Goal: Information Seeking & Learning: Check status

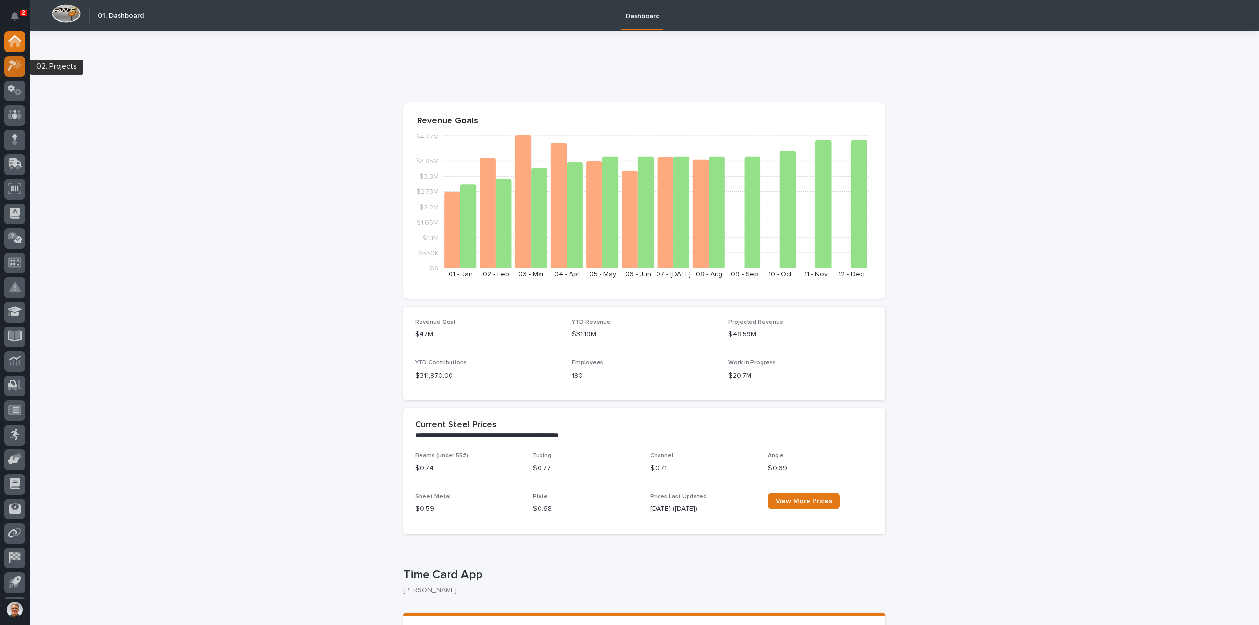
click at [16, 62] on icon at bounding box center [15, 65] width 14 height 11
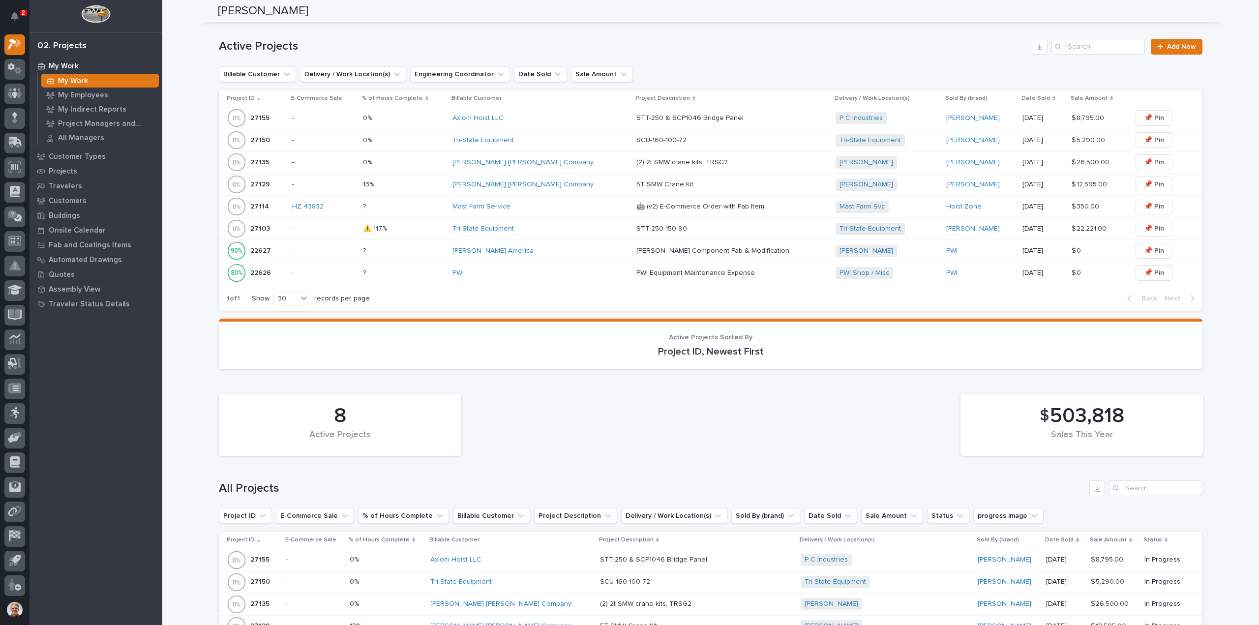
scroll to position [459, 0]
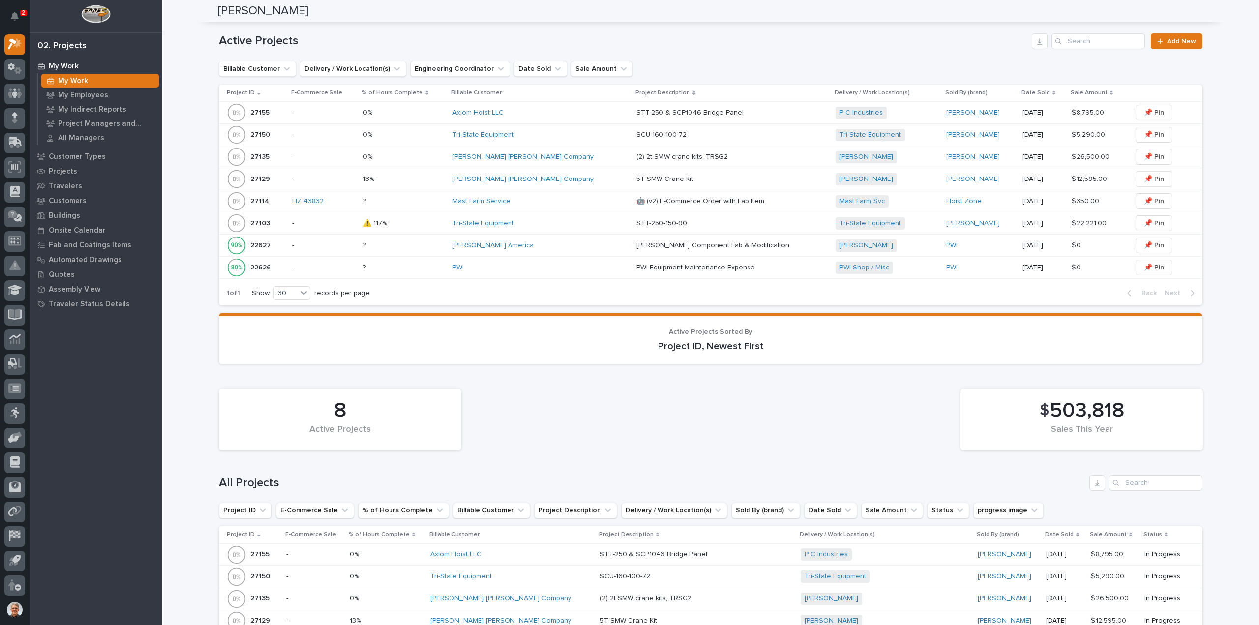
click at [636, 131] on p "SCU-160-100-72" at bounding box center [662, 134] width 52 height 10
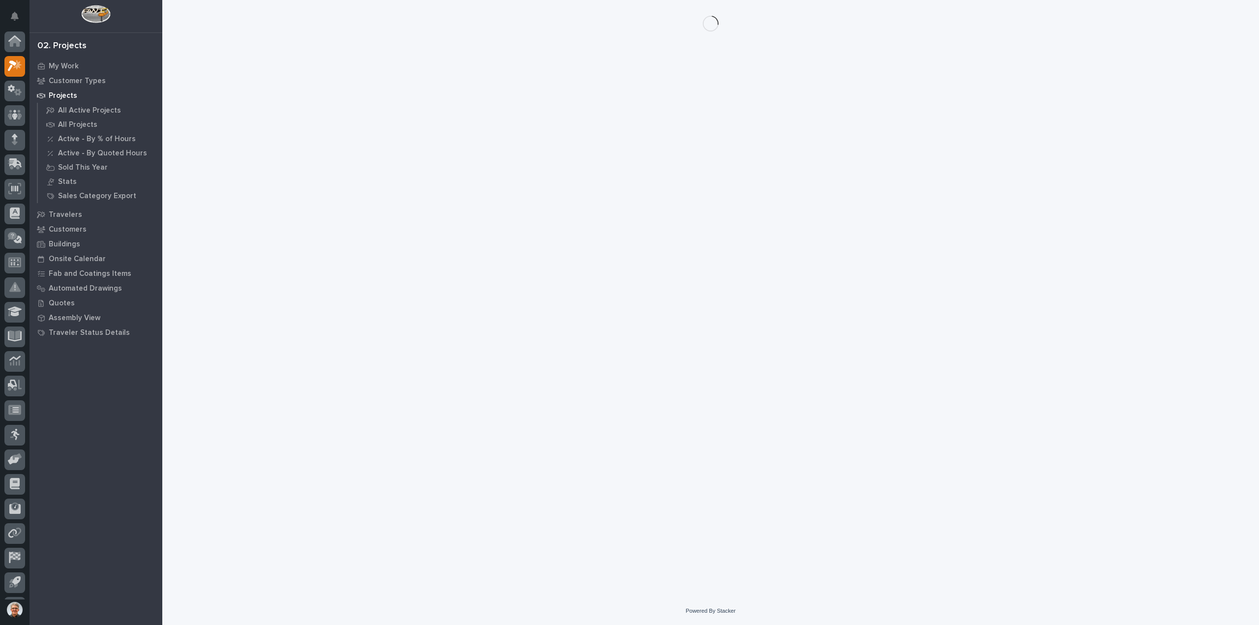
scroll to position [22, 0]
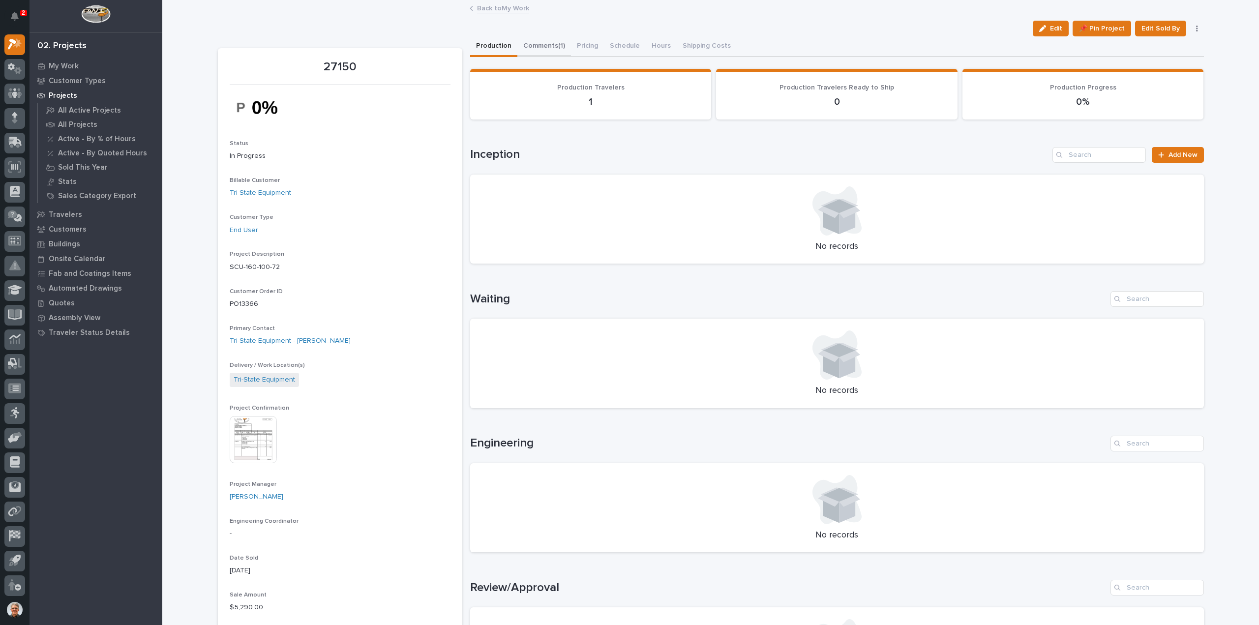
click at [545, 44] on button "Comments (1)" at bounding box center [544, 46] width 54 height 21
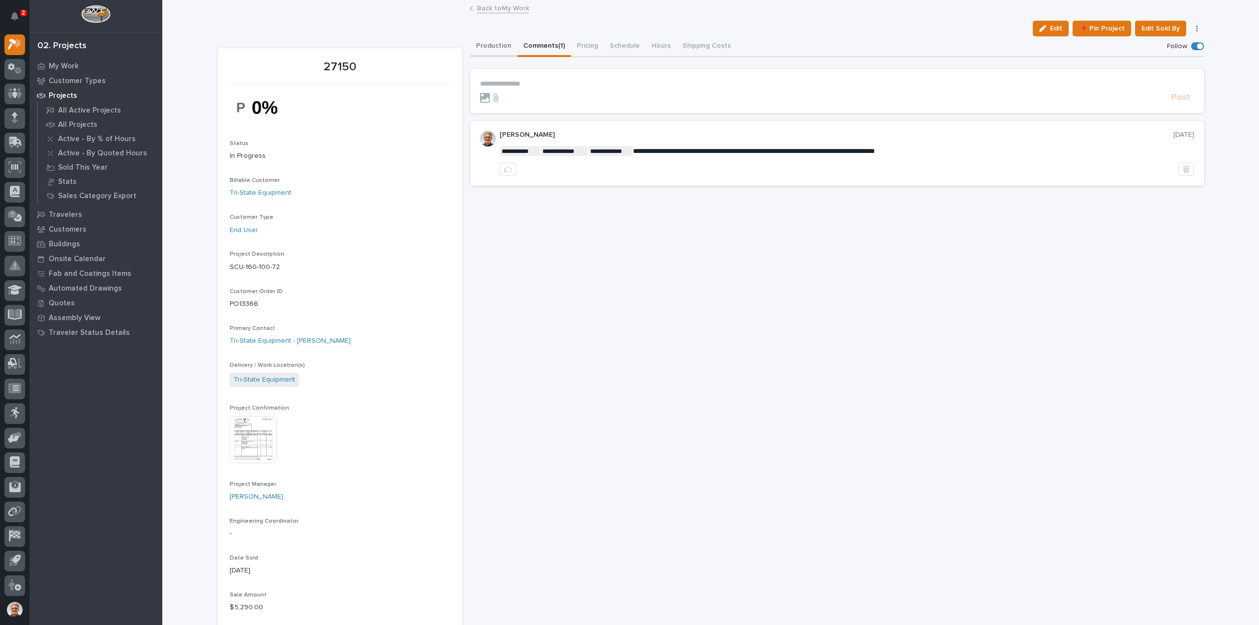
click at [489, 45] on button "Production" at bounding box center [493, 46] width 47 height 21
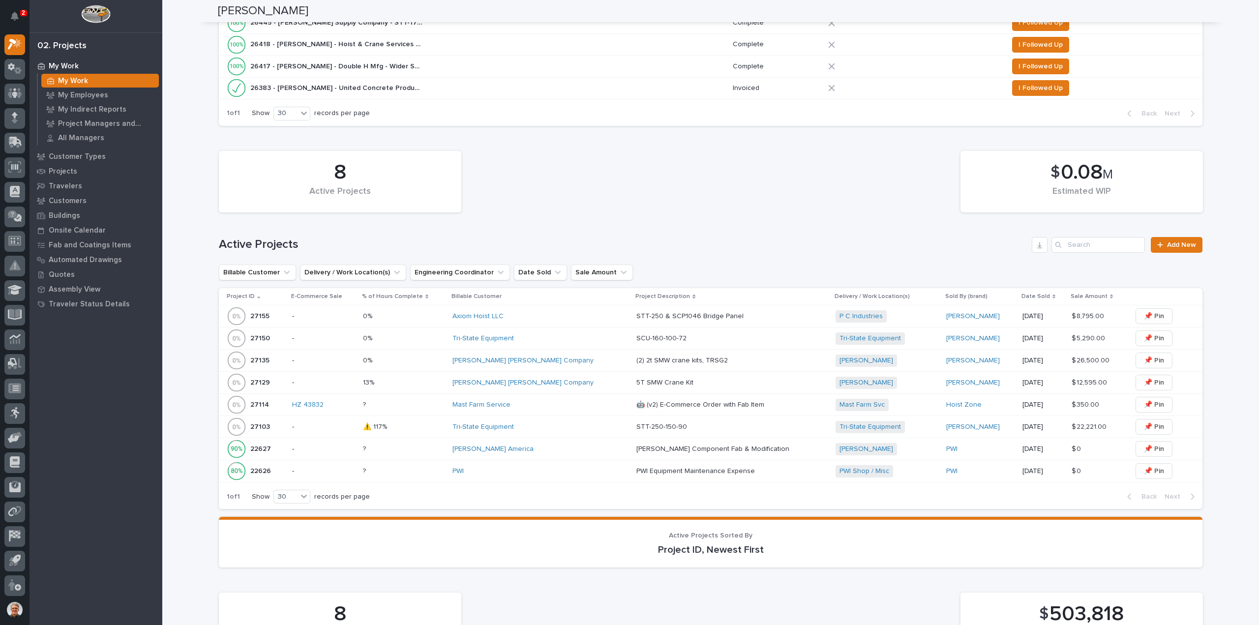
scroll to position [262, 0]
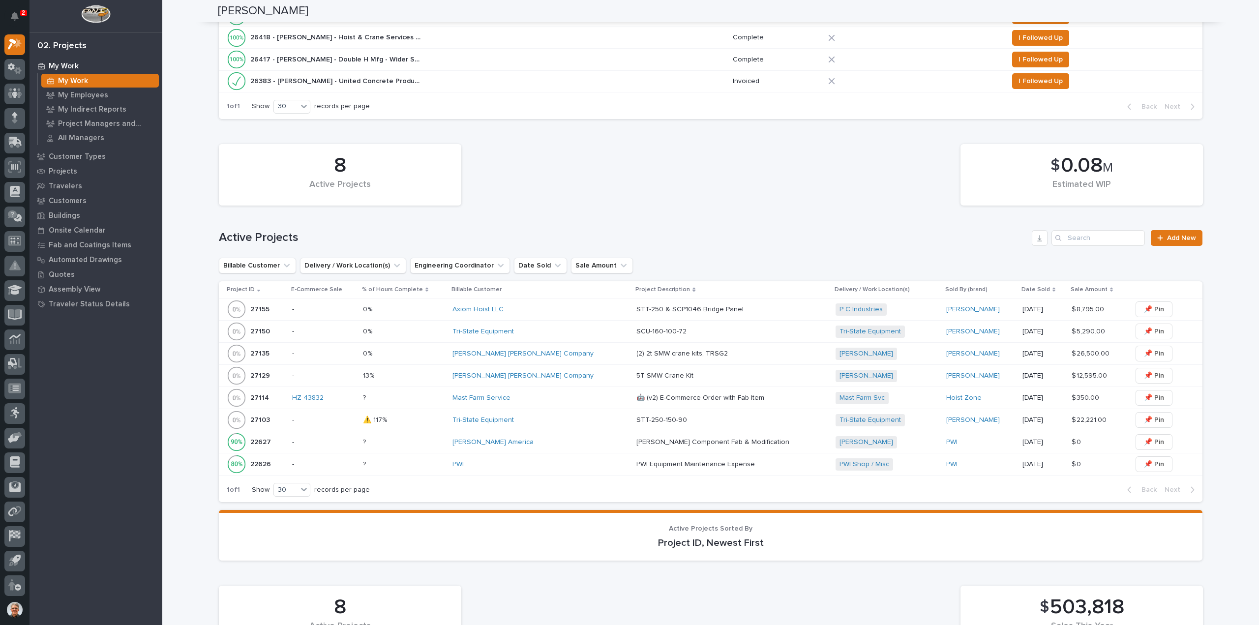
click at [636, 350] on p "(2) 2t SMW crane kits, TRSG2" at bounding box center [682, 353] width 93 height 10
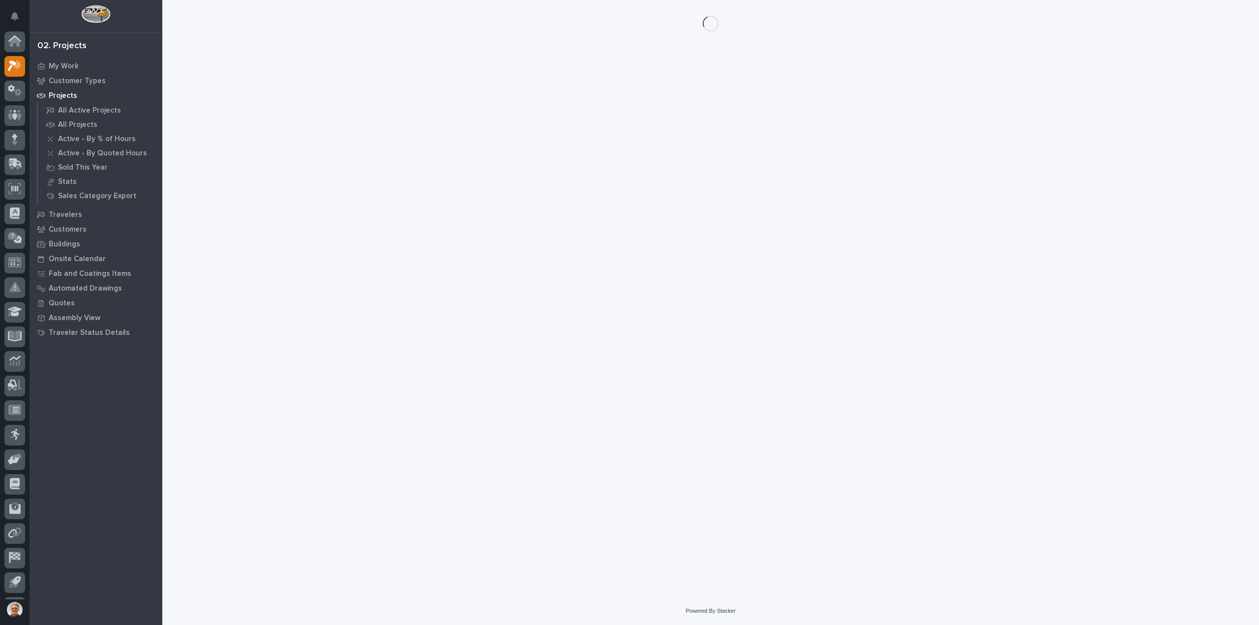
scroll to position [22, 0]
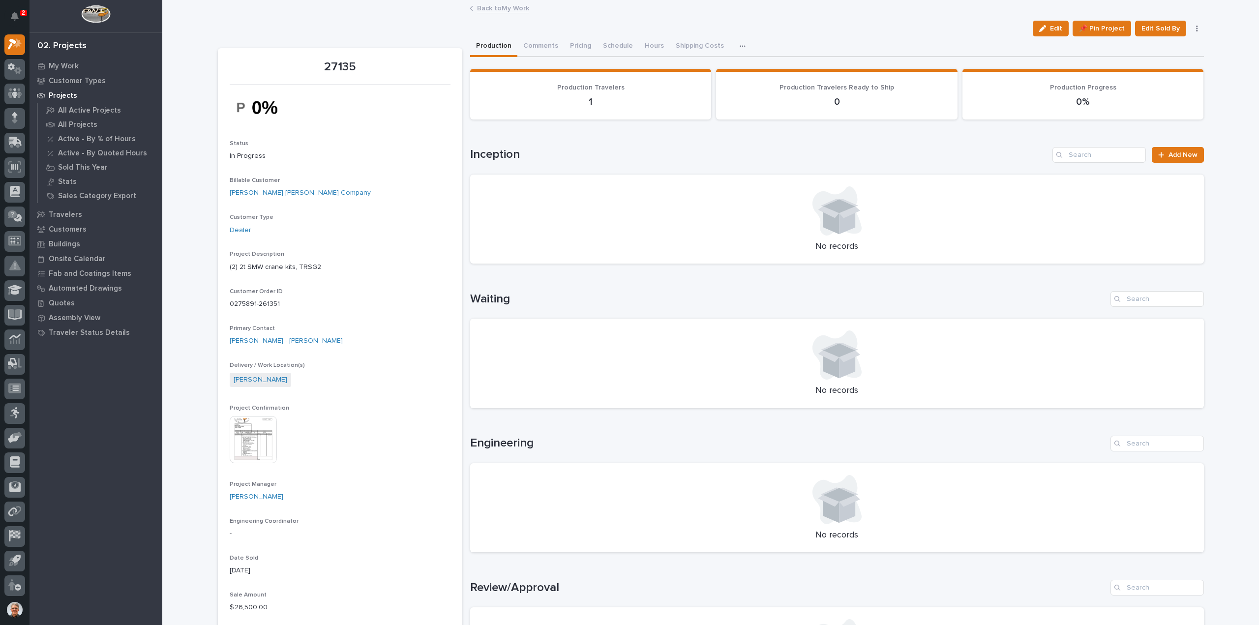
click at [246, 440] on img at bounding box center [253, 439] width 47 height 47
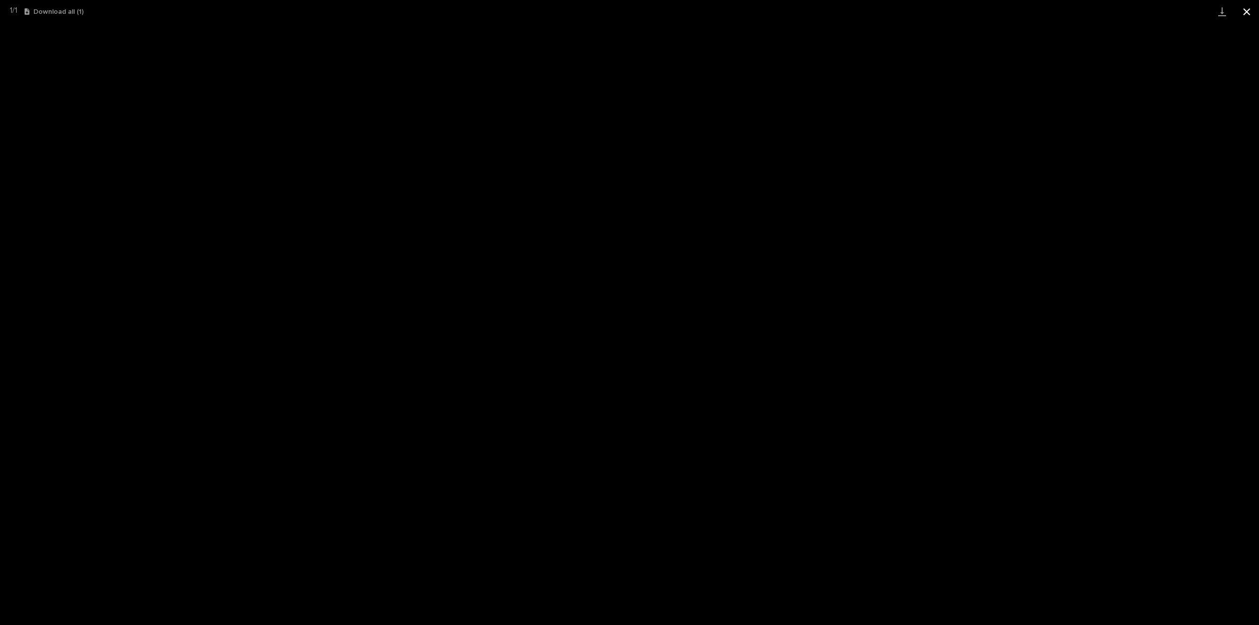
click at [1247, 10] on button "Close gallery" at bounding box center [1246, 11] width 25 height 23
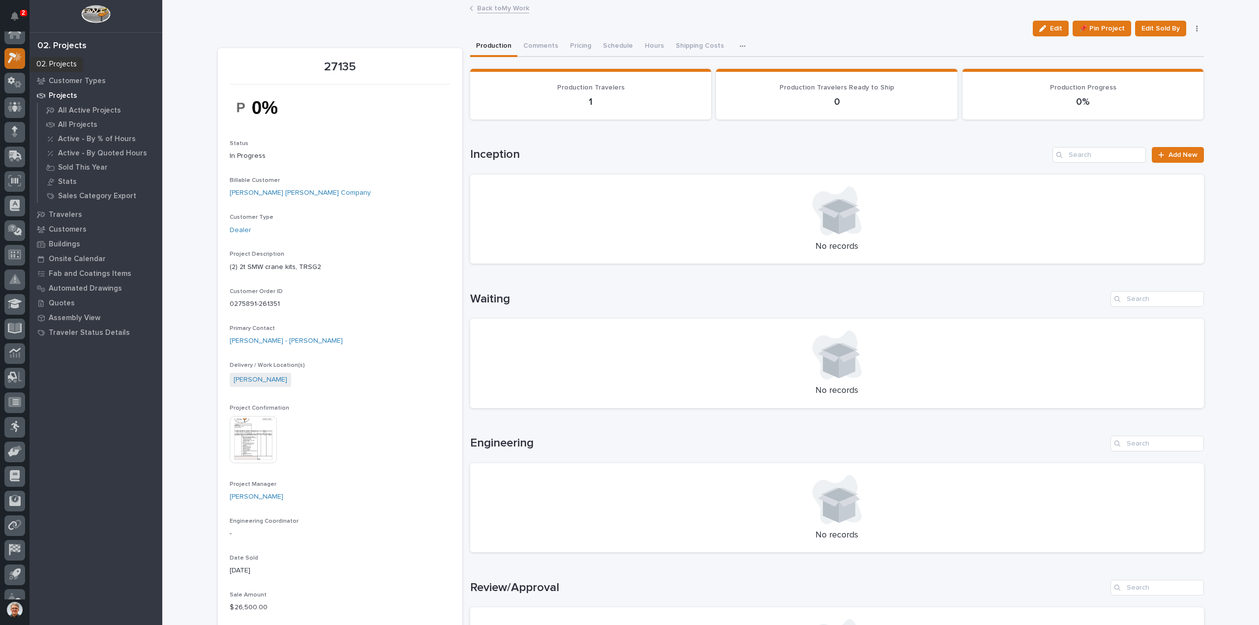
scroll to position [0, 0]
click at [16, 40] on icon at bounding box center [15, 42] width 10 height 10
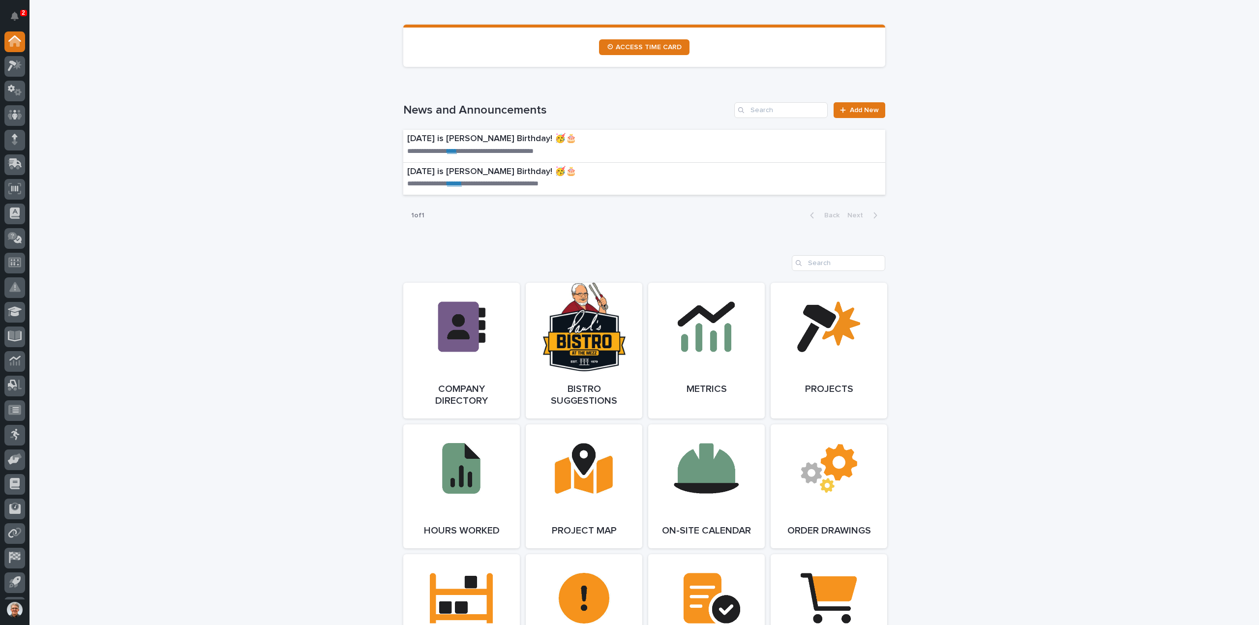
scroll to position [590, 0]
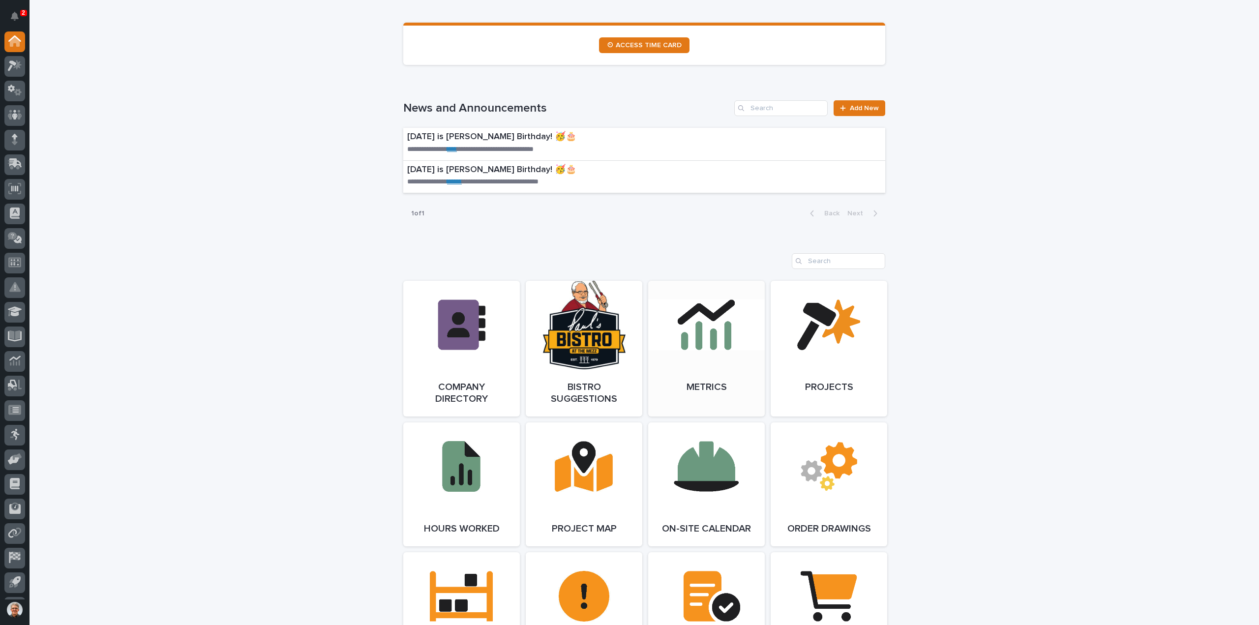
click at [711, 329] on link "Open Link" at bounding box center [706, 349] width 117 height 136
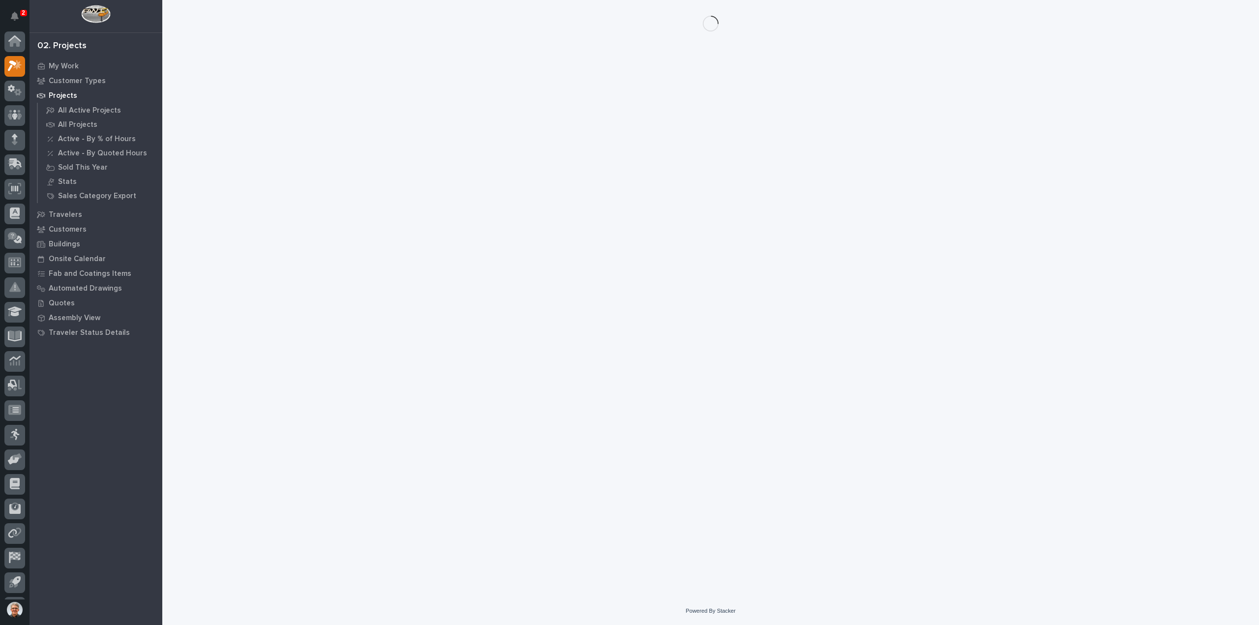
scroll to position [22, 0]
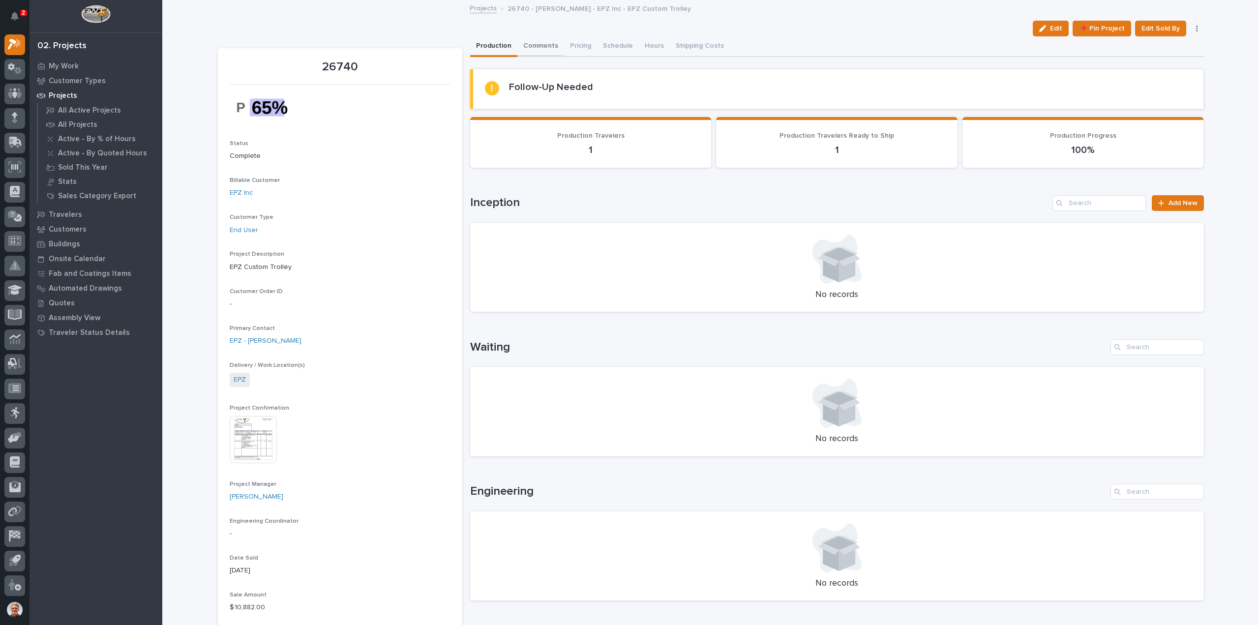
click at [540, 43] on button "Comments" at bounding box center [540, 46] width 47 height 21
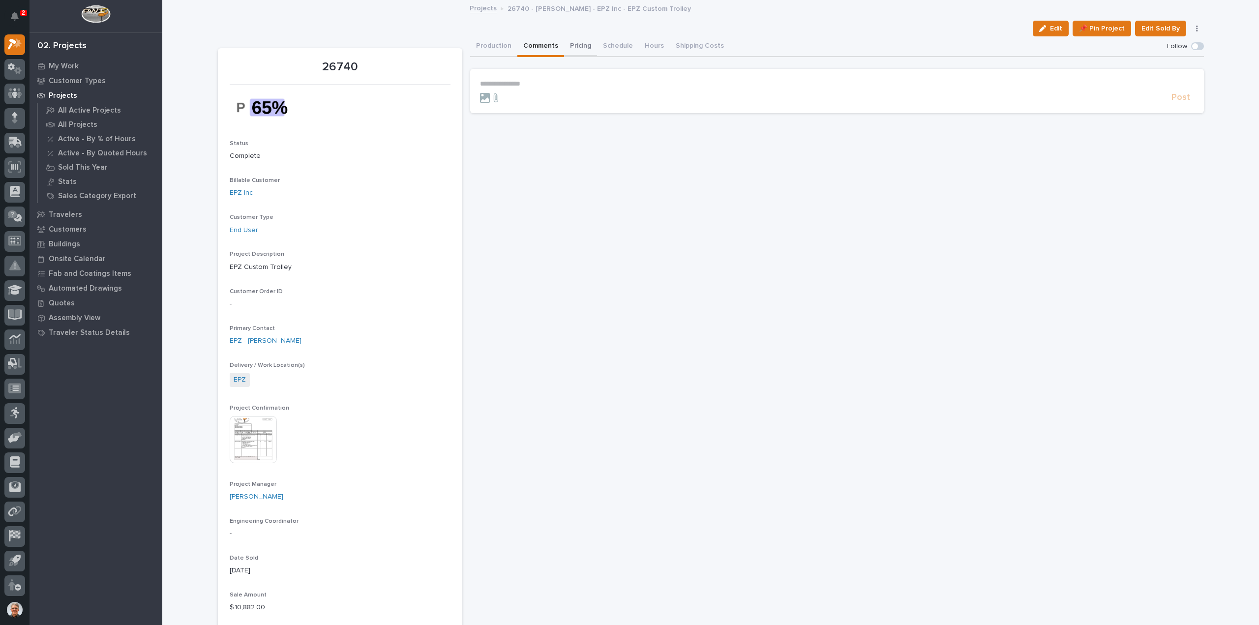
click at [570, 44] on button "Pricing" at bounding box center [580, 46] width 33 height 21
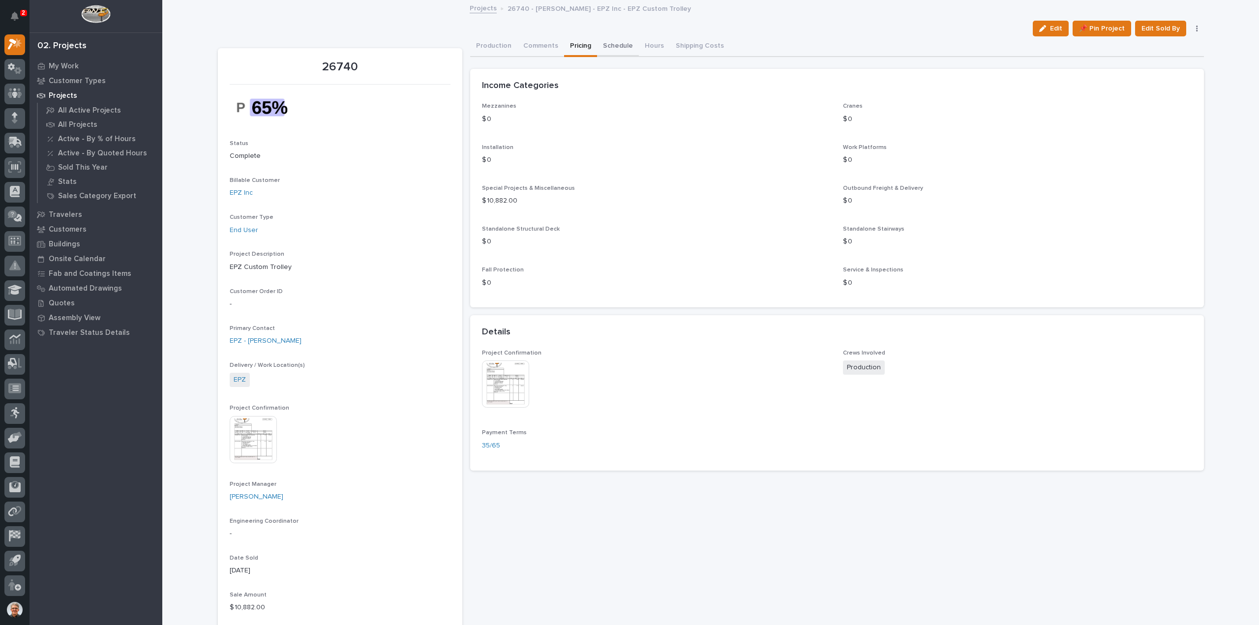
click at [610, 45] on button "Schedule" at bounding box center [618, 46] width 42 height 21
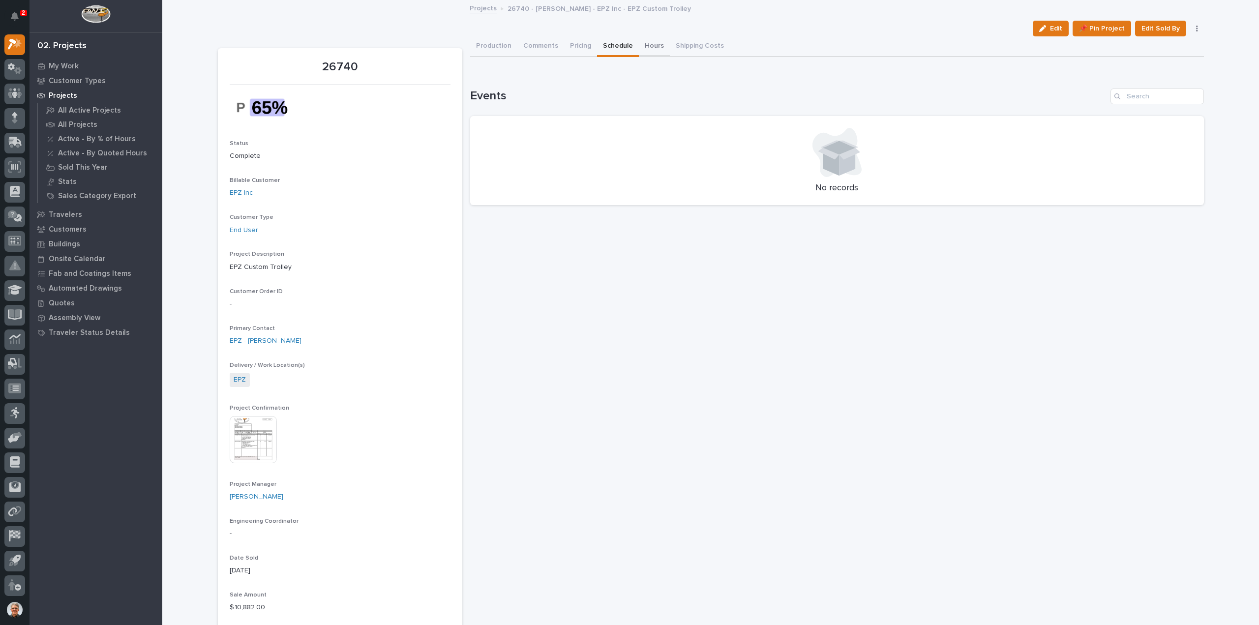
click at [645, 44] on button "Hours" at bounding box center [654, 46] width 31 height 21
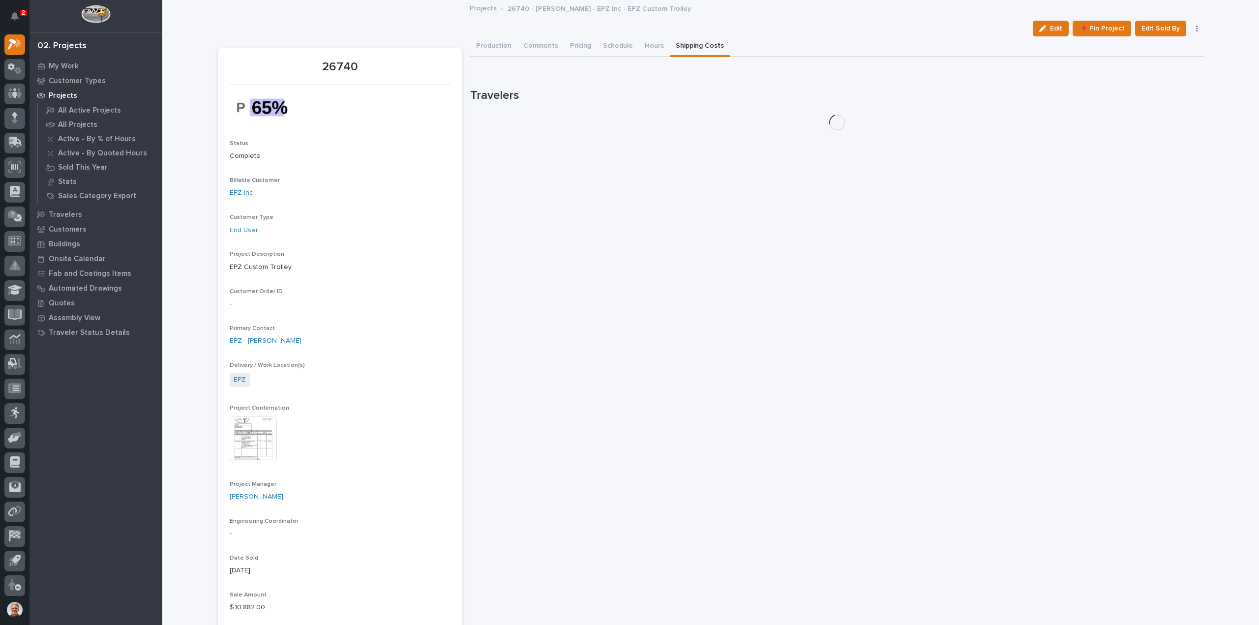
click at [687, 43] on button "Shipping Costs" at bounding box center [700, 46] width 60 height 21
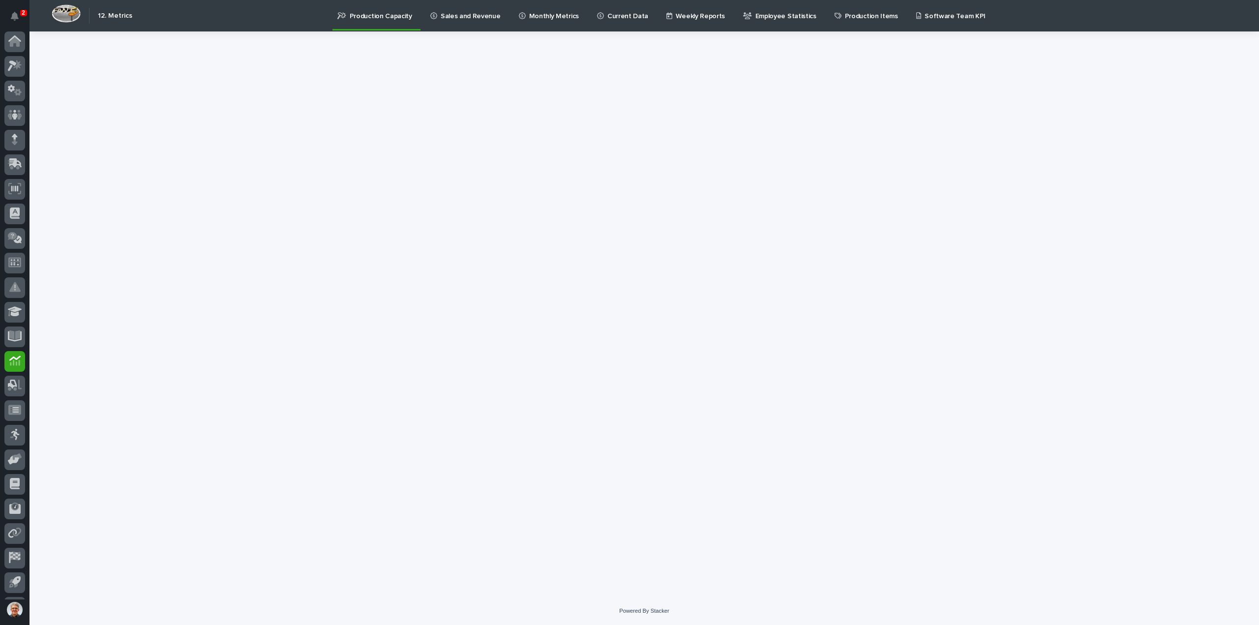
scroll to position [22, 0]
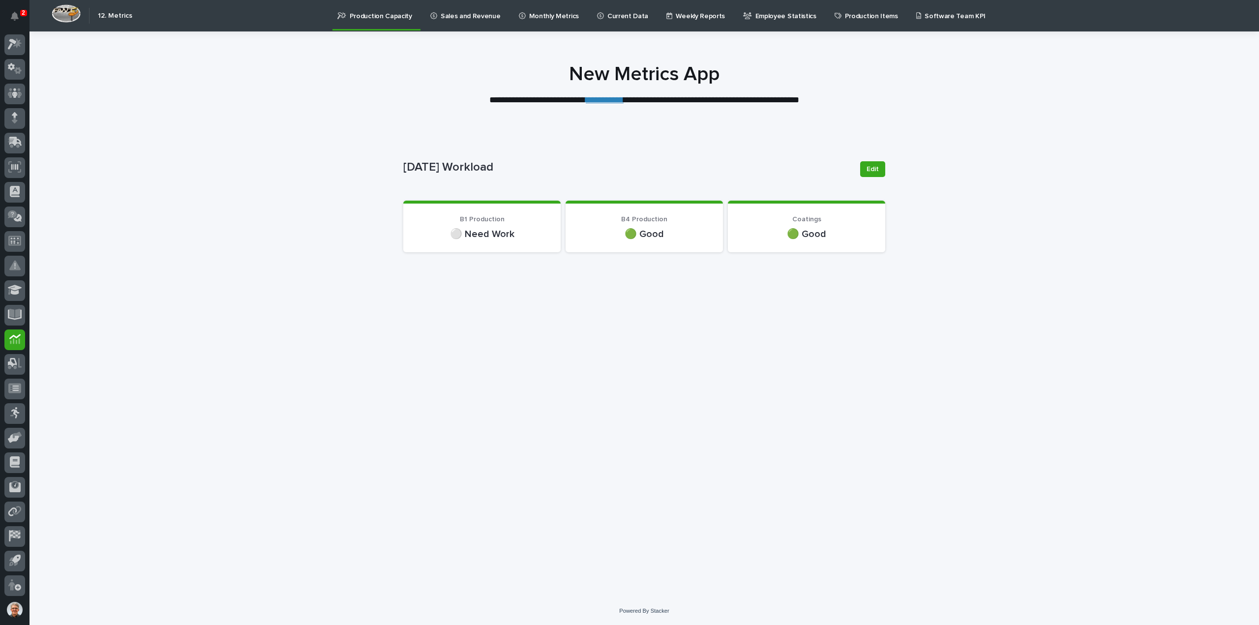
click at [455, 13] on p "Sales and Revenue" at bounding box center [471, 10] width 60 height 21
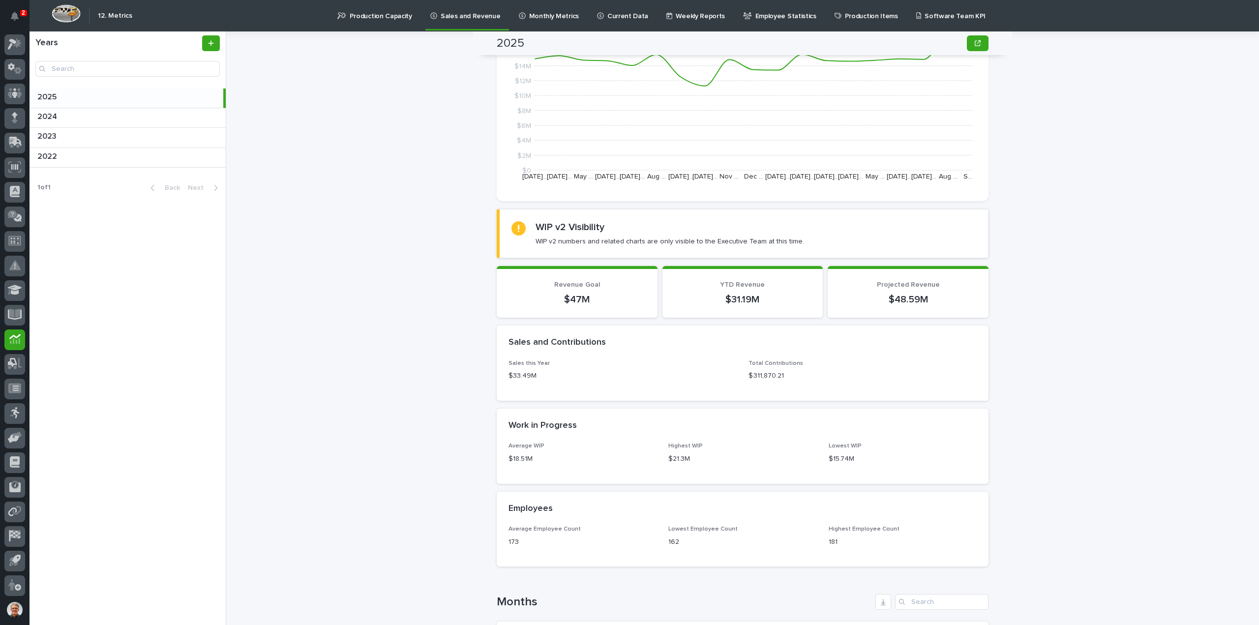
scroll to position [590, 0]
